Goal: Task Accomplishment & Management: Use online tool/utility

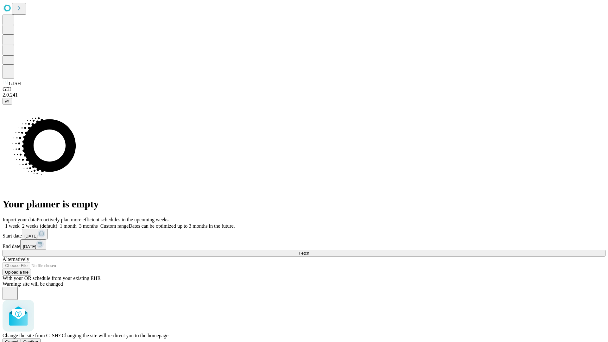
click at [38, 340] on span "Confirm" at bounding box center [30, 342] width 15 height 5
click at [77, 223] on label "1 month" at bounding box center [66, 225] width 19 height 5
click at [309, 251] on span "Fetch" at bounding box center [304, 253] width 10 height 5
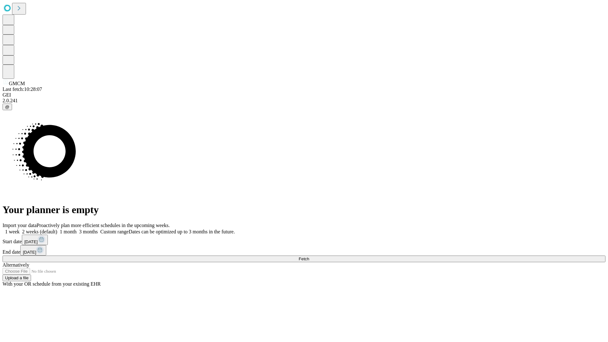
click at [77, 229] on label "1 month" at bounding box center [66, 231] width 19 height 5
click at [309, 257] on span "Fetch" at bounding box center [304, 259] width 10 height 5
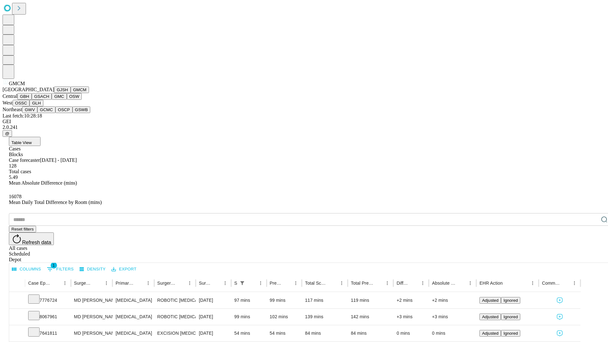
click at [32, 100] on button "GBH" at bounding box center [24, 96] width 14 height 7
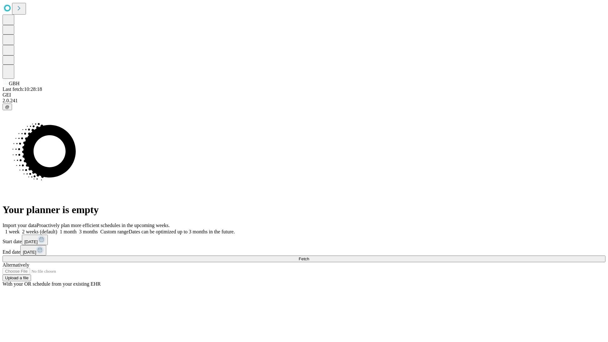
click at [309, 257] on span "Fetch" at bounding box center [304, 259] width 10 height 5
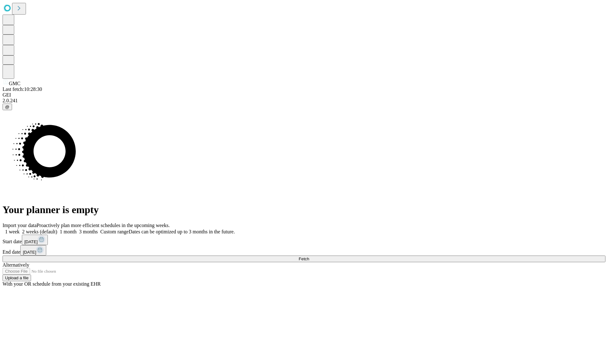
click at [77, 229] on label "1 month" at bounding box center [66, 231] width 19 height 5
click at [309, 257] on span "Fetch" at bounding box center [304, 259] width 10 height 5
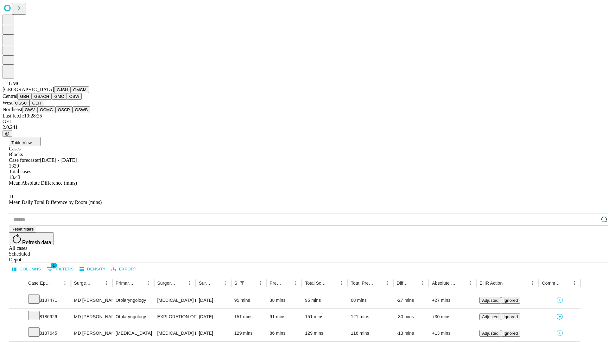
click at [67, 100] on button "OSW" at bounding box center [74, 96] width 15 height 7
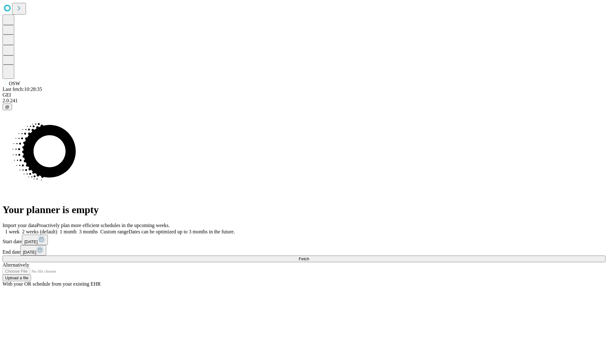
click at [309, 257] on span "Fetch" at bounding box center [304, 259] width 10 height 5
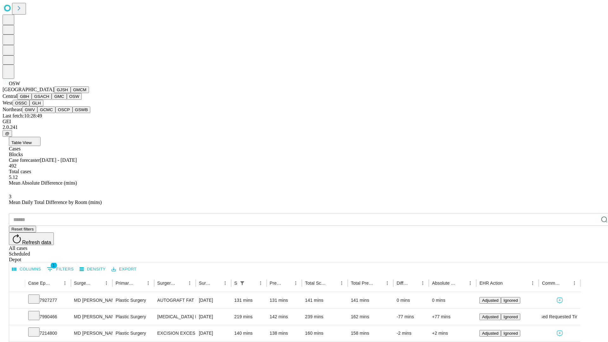
click at [30, 106] on button "OSSC" at bounding box center [21, 103] width 17 height 7
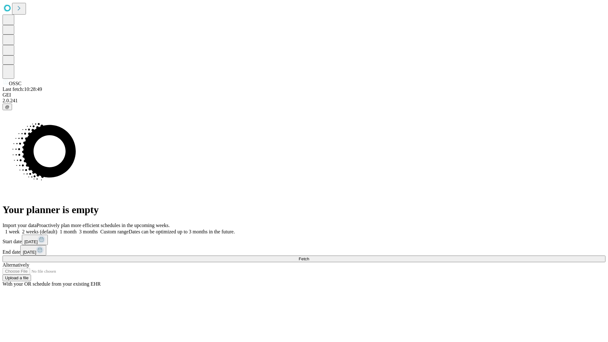
click at [77, 229] on label "1 month" at bounding box center [66, 231] width 19 height 5
click at [309, 257] on span "Fetch" at bounding box center [304, 259] width 10 height 5
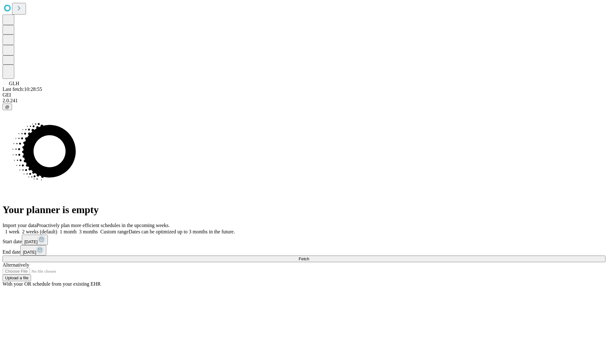
click at [77, 229] on label "1 month" at bounding box center [66, 231] width 19 height 5
click at [309, 257] on span "Fetch" at bounding box center [304, 259] width 10 height 5
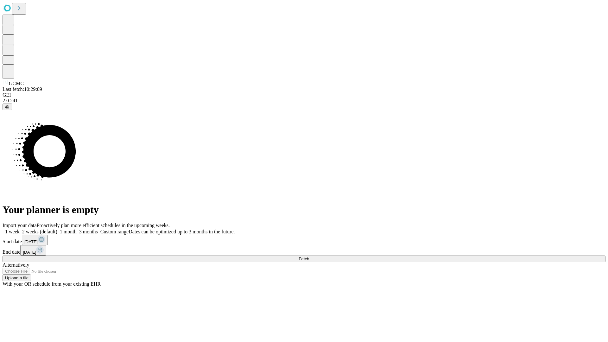
click at [77, 229] on label "1 month" at bounding box center [66, 231] width 19 height 5
click at [309, 257] on span "Fetch" at bounding box center [304, 259] width 10 height 5
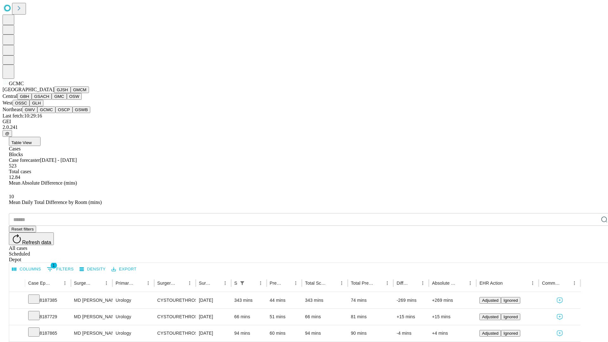
click at [55, 113] on button "OSCP" at bounding box center [63, 109] width 17 height 7
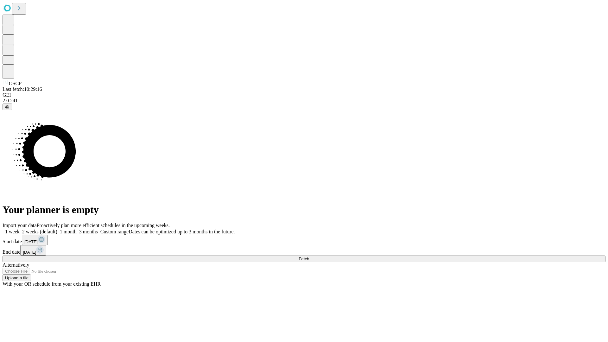
click at [77, 229] on label "1 month" at bounding box center [66, 231] width 19 height 5
click at [309, 257] on span "Fetch" at bounding box center [304, 259] width 10 height 5
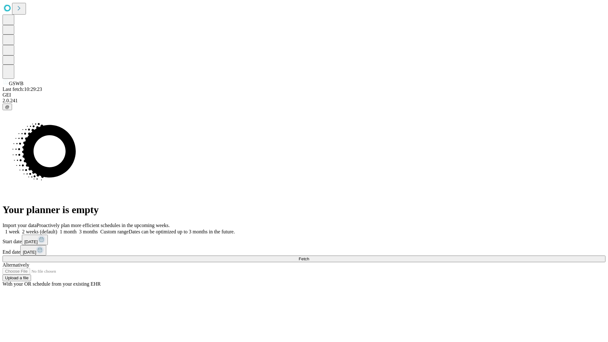
click at [77, 229] on label "1 month" at bounding box center [66, 231] width 19 height 5
click at [309, 257] on span "Fetch" at bounding box center [304, 259] width 10 height 5
